Goal: Information Seeking & Learning: Learn about a topic

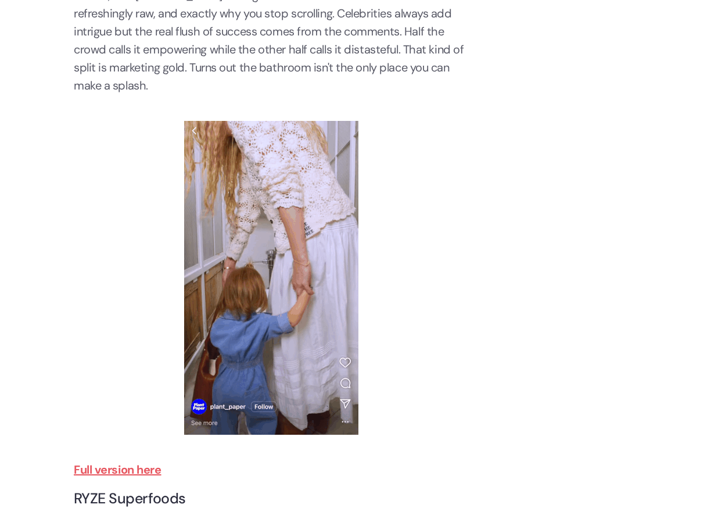
scroll to position [724, 0]
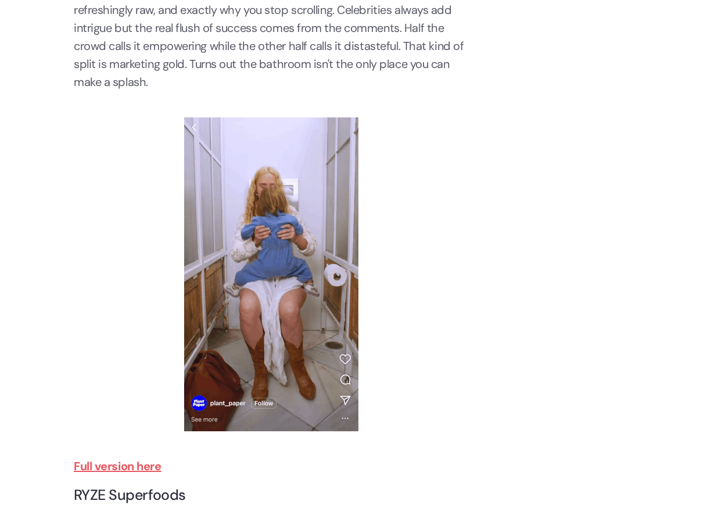
click at [120, 467] on strong "Full version here" at bounding box center [118, 465] width 88 height 15
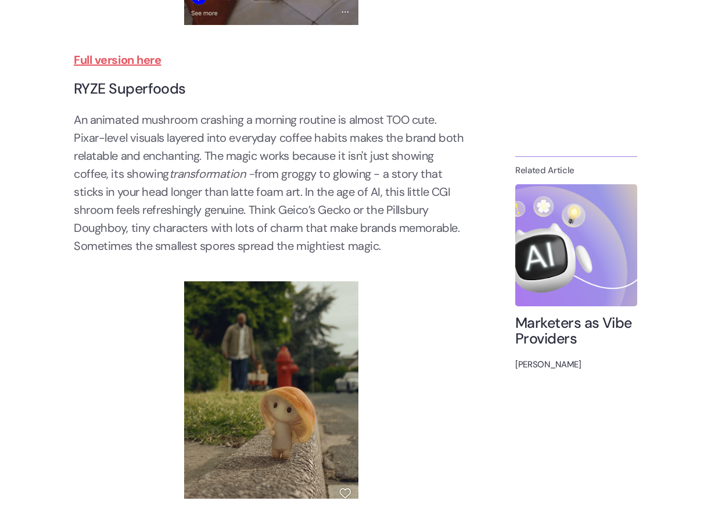
scroll to position [1179, 0]
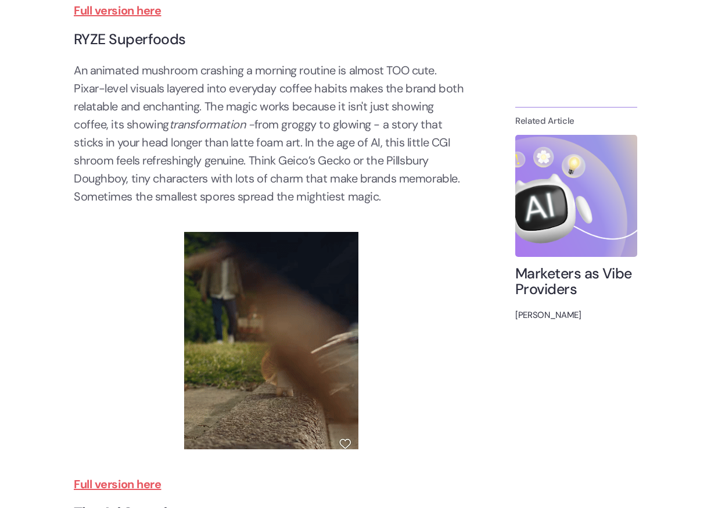
click at [117, 481] on strong "Full version here" at bounding box center [118, 483] width 88 height 15
